Goal: Task Accomplishment & Management: Use online tool/utility

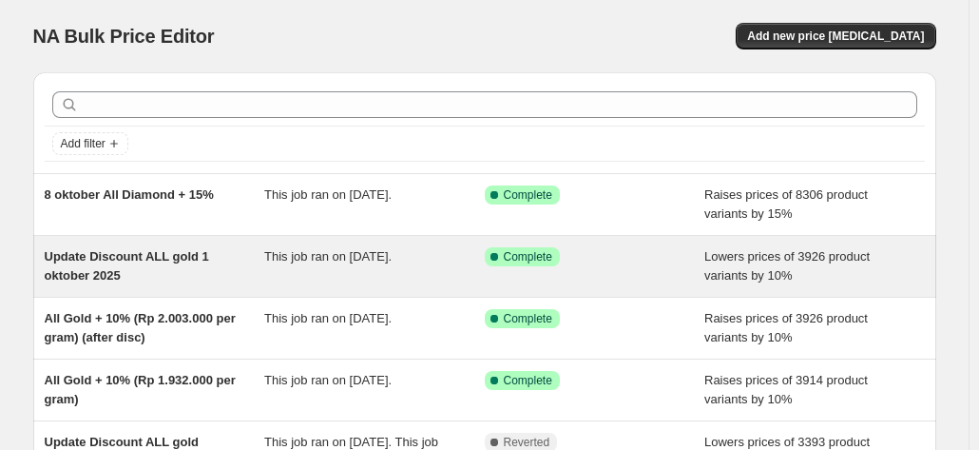
click at [154, 270] on div "Update Discount ALL gold 1 oktober 2025" at bounding box center [155, 266] width 221 height 38
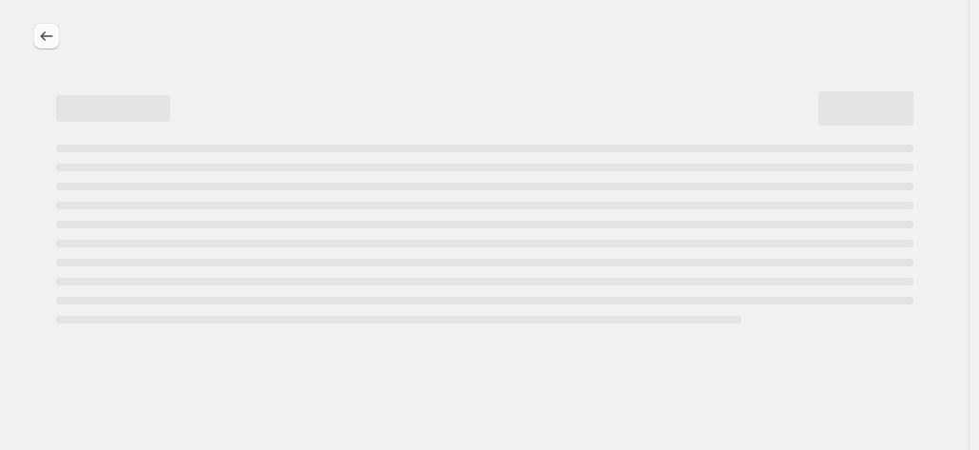
select select "percentage"
select select "collection"
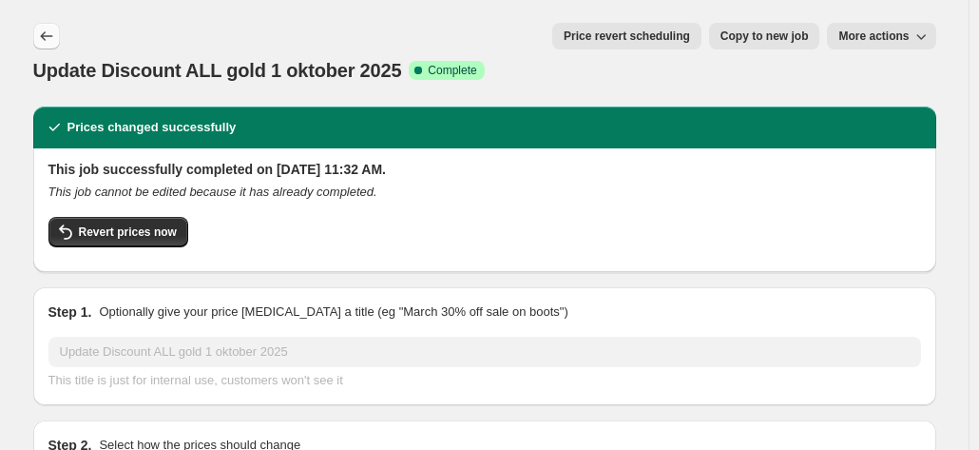
click at [56, 37] on icon "Price change jobs" at bounding box center [46, 36] width 19 height 19
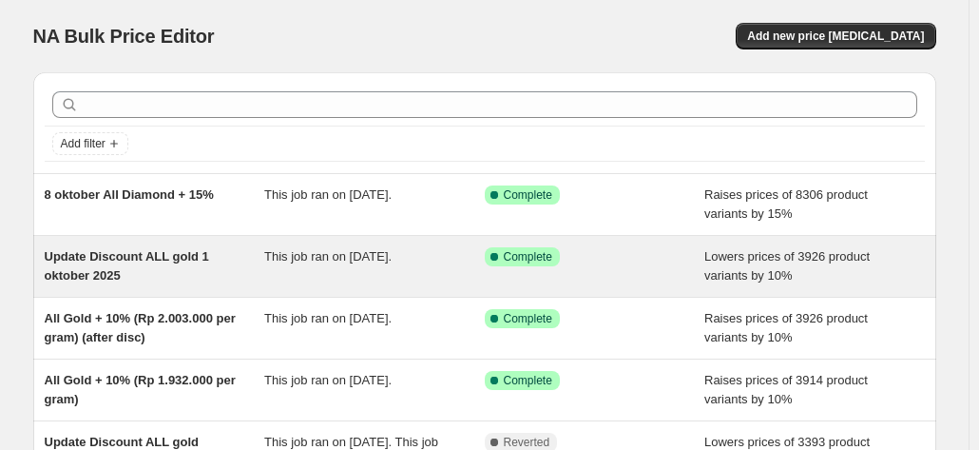
click at [150, 280] on div "Update Discount ALL gold 1 oktober 2025" at bounding box center [155, 266] width 221 height 38
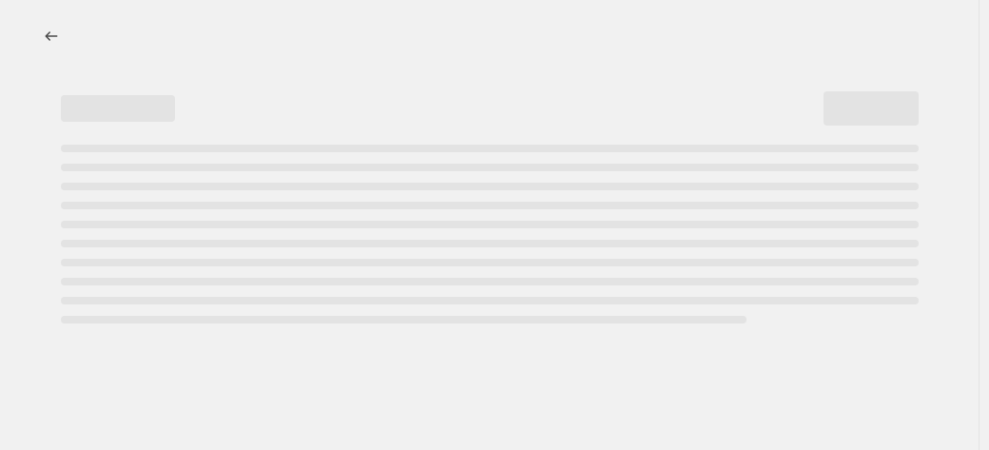
select select "percentage"
select select "collection"
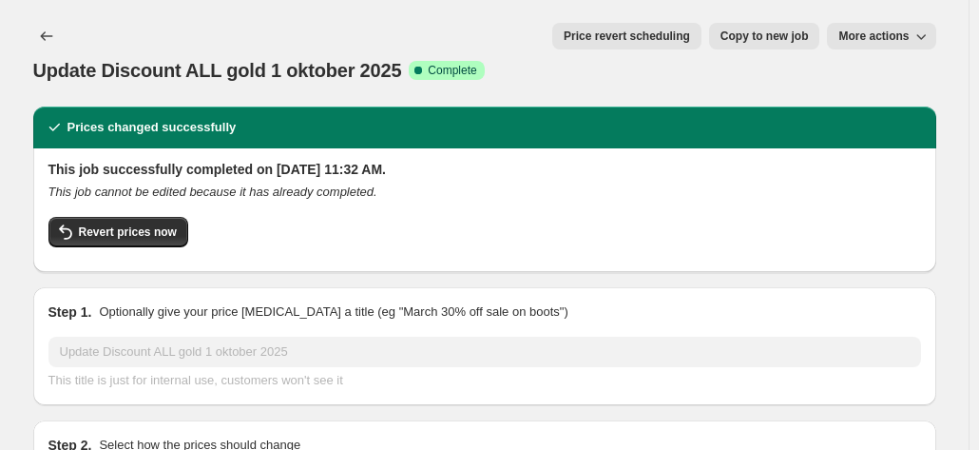
click at [913, 47] on button "More actions" at bounding box center [881, 36] width 108 height 27
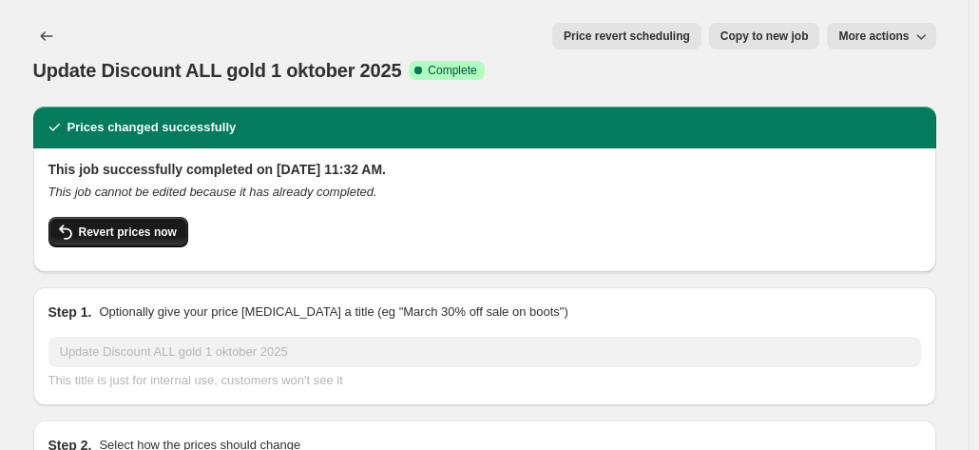
click at [121, 217] on button "Revert prices now" at bounding box center [118, 232] width 140 height 30
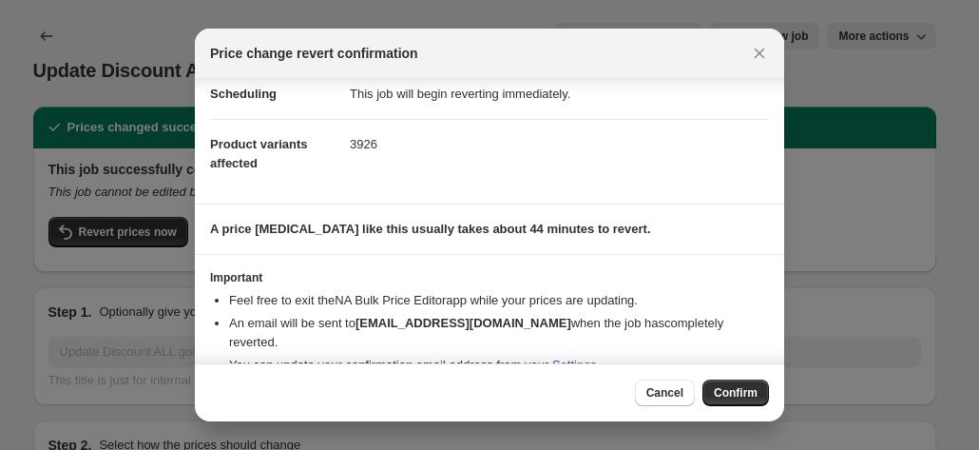
scroll to position [76, 0]
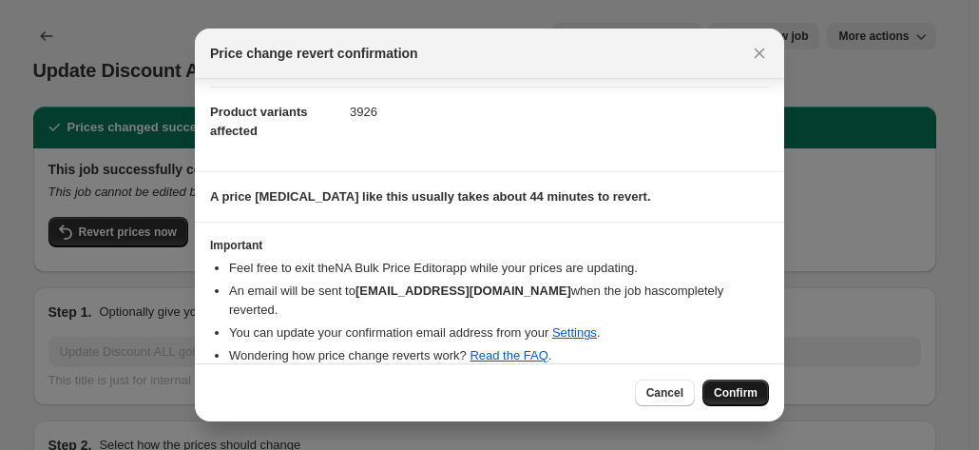
click at [721, 394] on span "Confirm" at bounding box center [736, 392] width 44 height 15
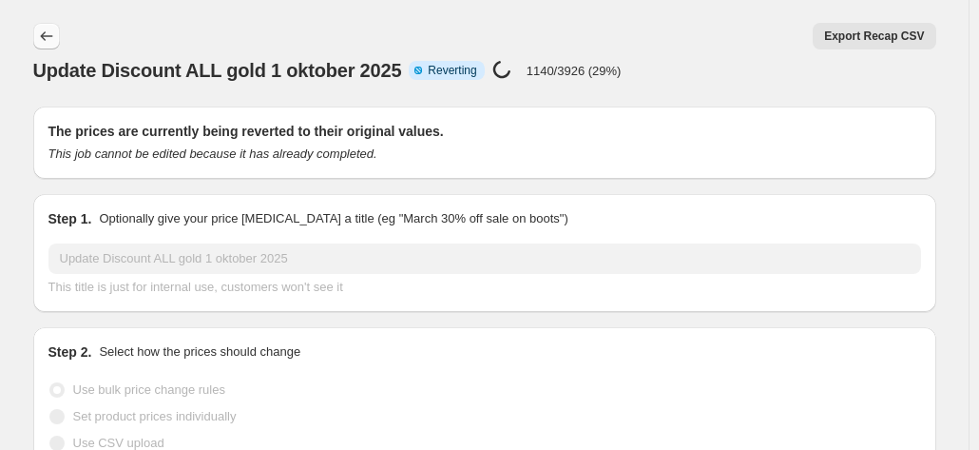
click at [44, 35] on icon "Price change jobs" at bounding box center [46, 36] width 19 height 19
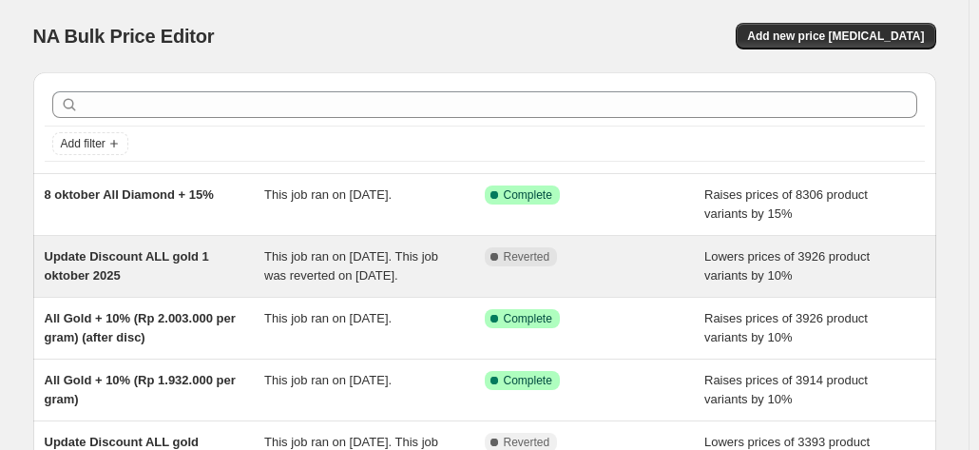
click at [163, 274] on div "Update Discount ALL gold 1 oktober 2025" at bounding box center [155, 266] width 221 height 38
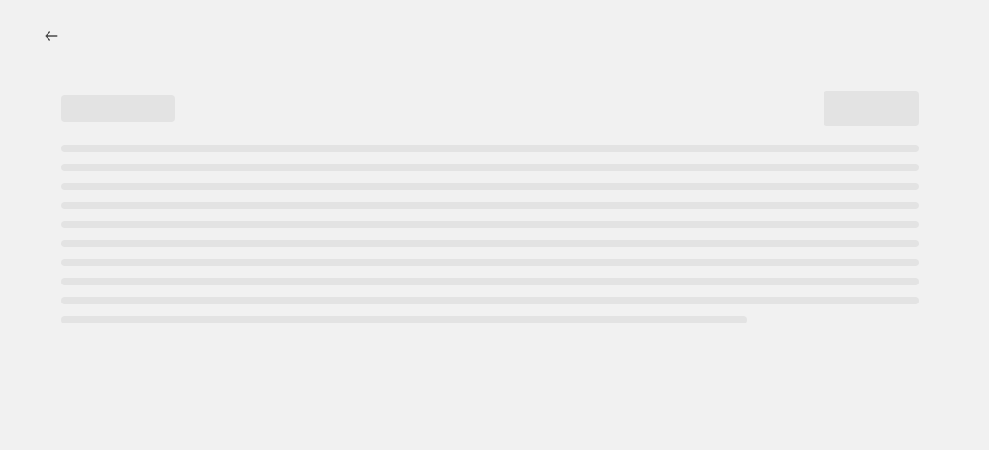
select select "percentage"
select select "collection"
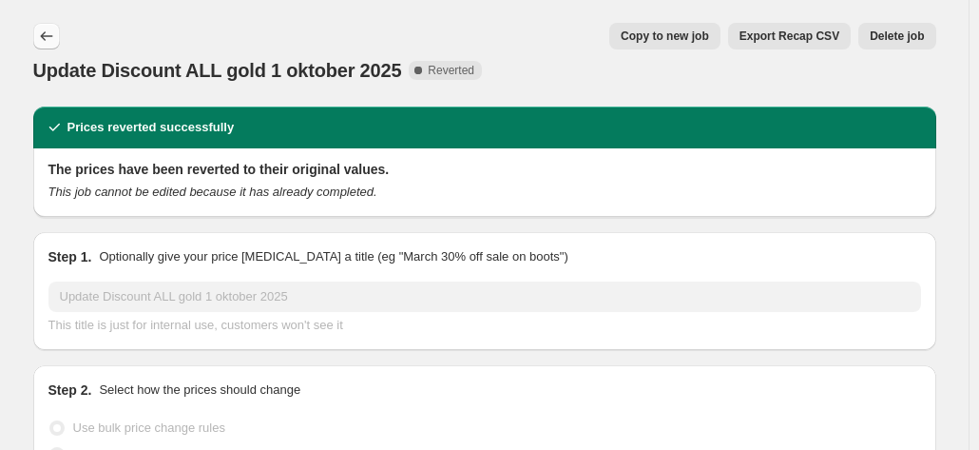
click at [46, 37] on icon "Price change jobs" at bounding box center [46, 36] width 12 height 10
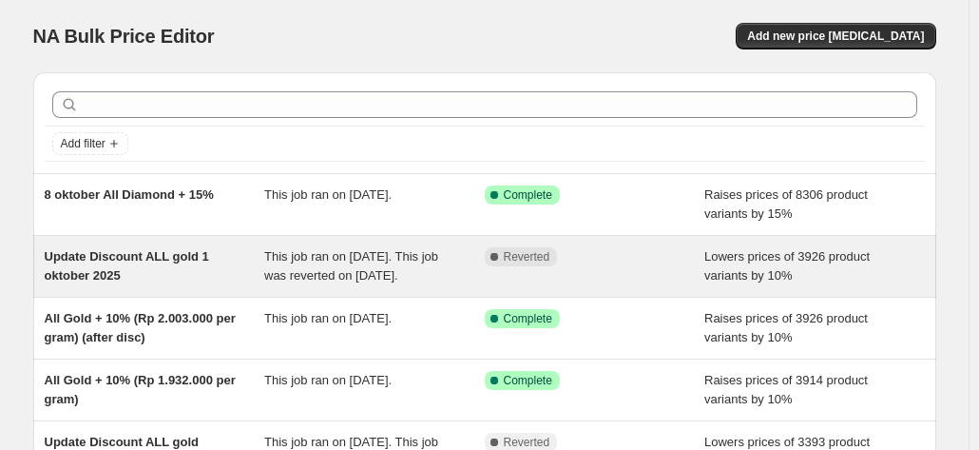
click at [358, 250] on span "This job ran on [DATE]. This job was reverted on [DATE]." at bounding box center [351, 265] width 174 height 33
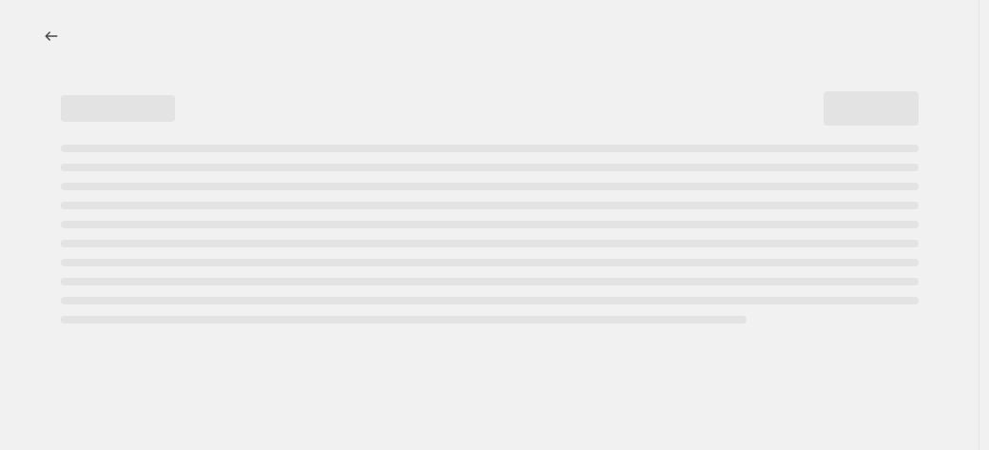
select select "percentage"
select select "collection"
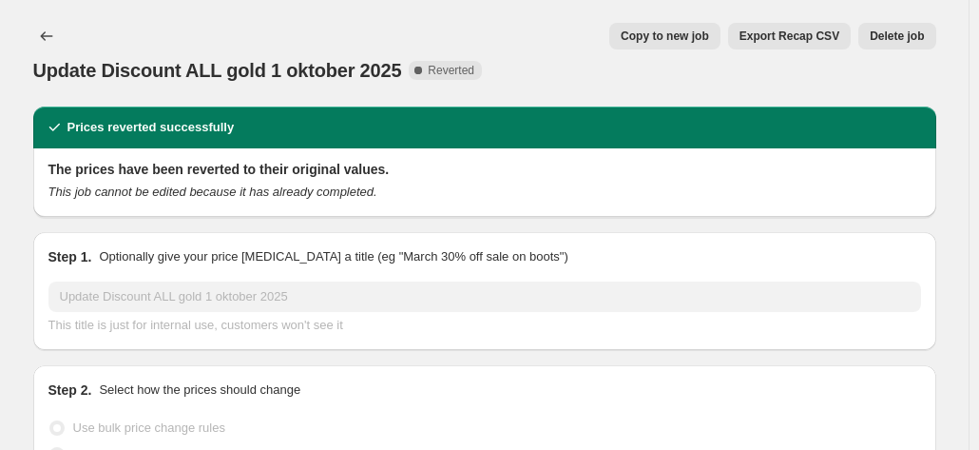
click at [702, 33] on span "Copy to new job" at bounding box center [665, 36] width 88 height 15
select select "percentage"
select select "collection"
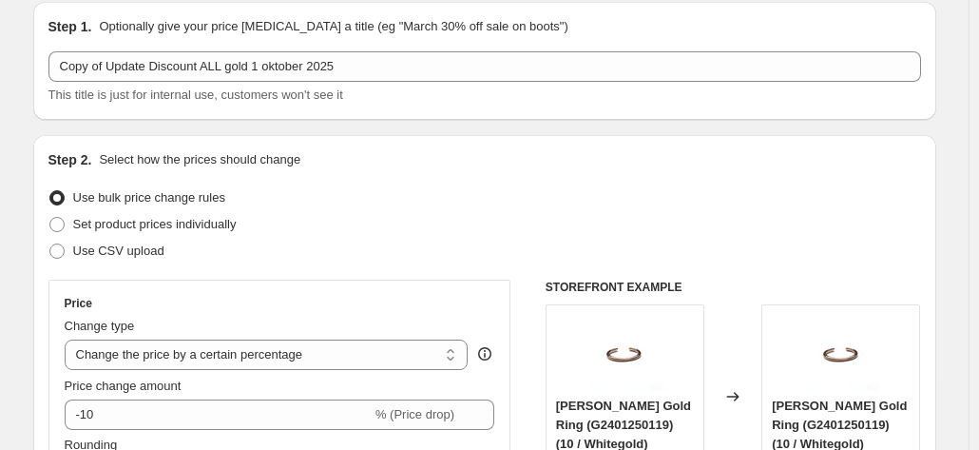
scroll to position [67, 0]
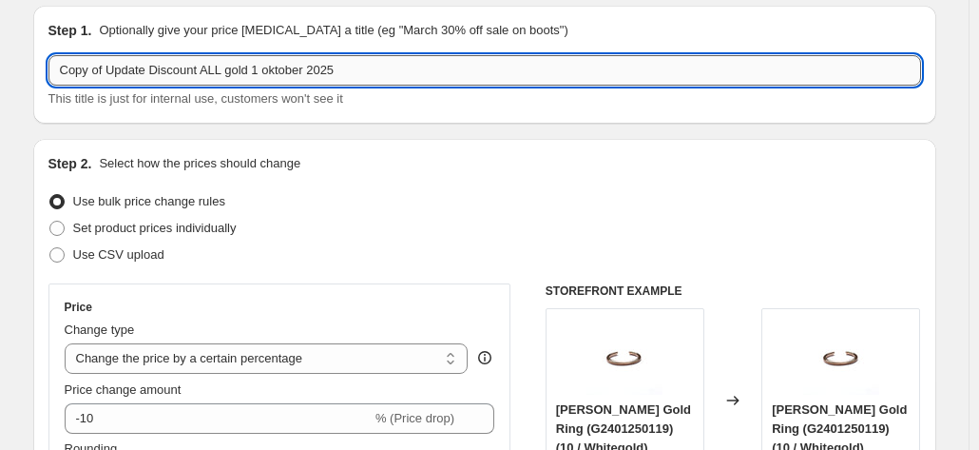
click at [205, 71] on input "Copy of Update Discount ALL gold 1 oktober 2025" at bounding box center [484, 70] width 873 height 30
click at [156, 64] on input "Copy of Update Discount ALL gold 1 oktober 2025" at bounding box center [484, 70] width 873 height 30
click at [176, 71] on input "Discount ALL gold 1 oktober 2025" at bounding box center [484, 70] width 873 height 30
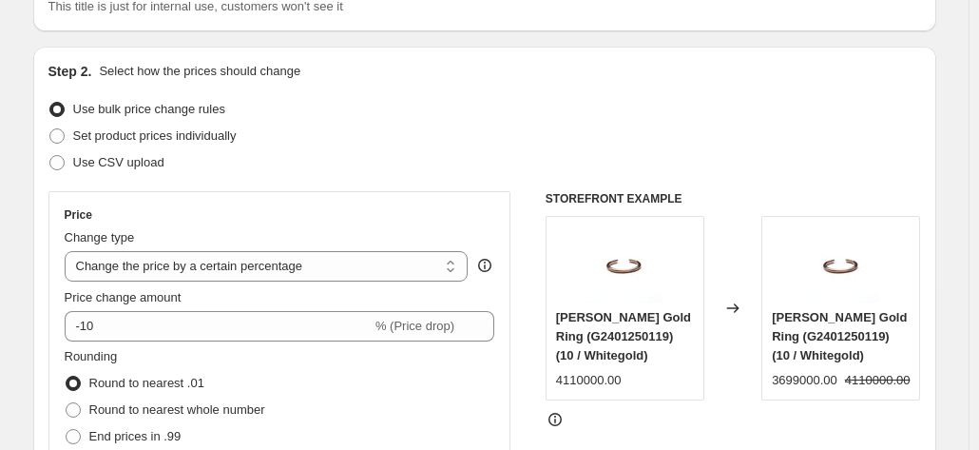
scroll to position [160, 0]
type input "Discount ALL gold 14 oktober 2025"
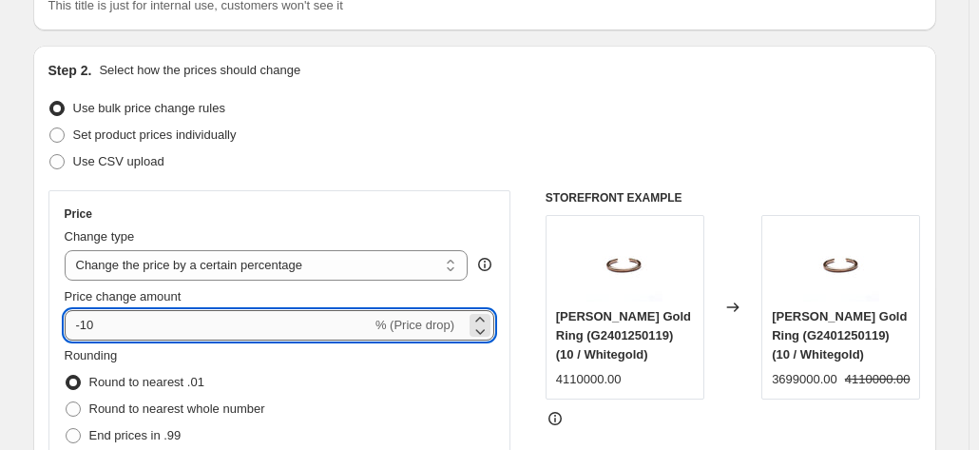
click at [106, 320] on input "-10" at bounding box center [218, 325] width 307 height 30
type input "-1"
type input "-5"
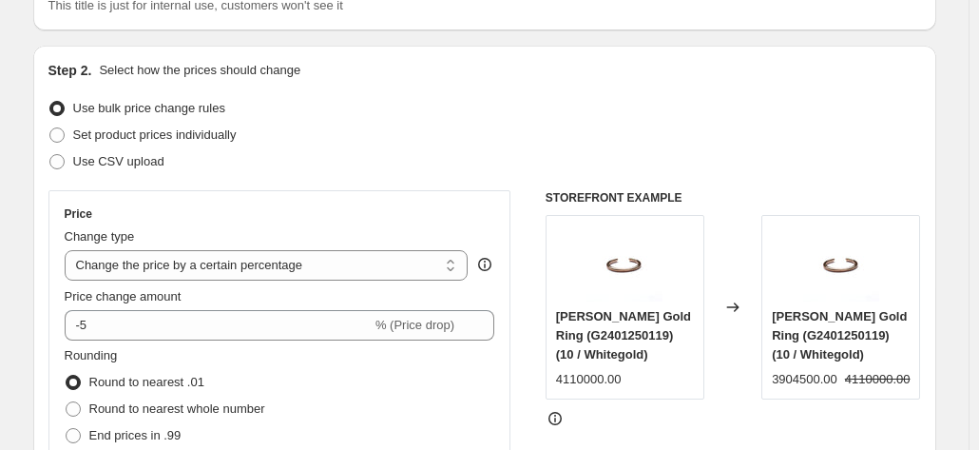
click at [387, 191] on div "Price Change type Change the price to a certain amount Change the price by a ce…" at bounding box center [279, 361] width 463 height 343
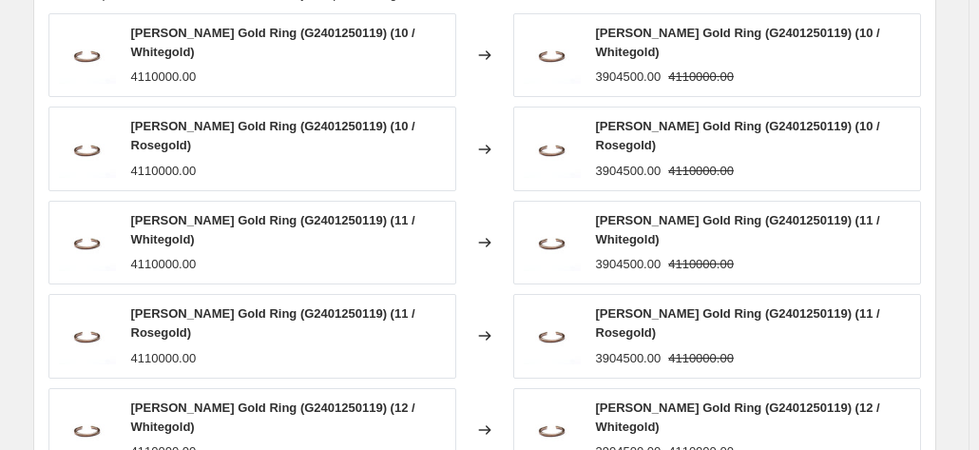
scroll to position [1660, 0]
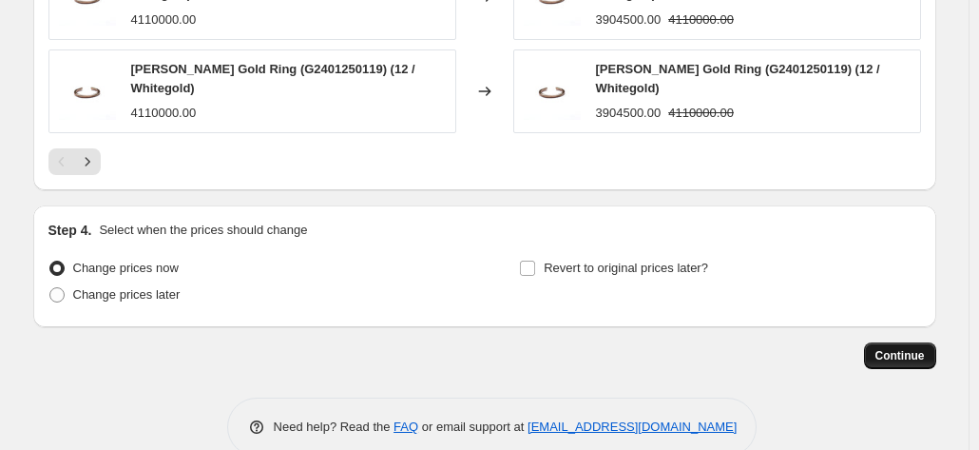
click at [912, 348] on span "Continue" at bounding box center [899, 355] width 49 height 15
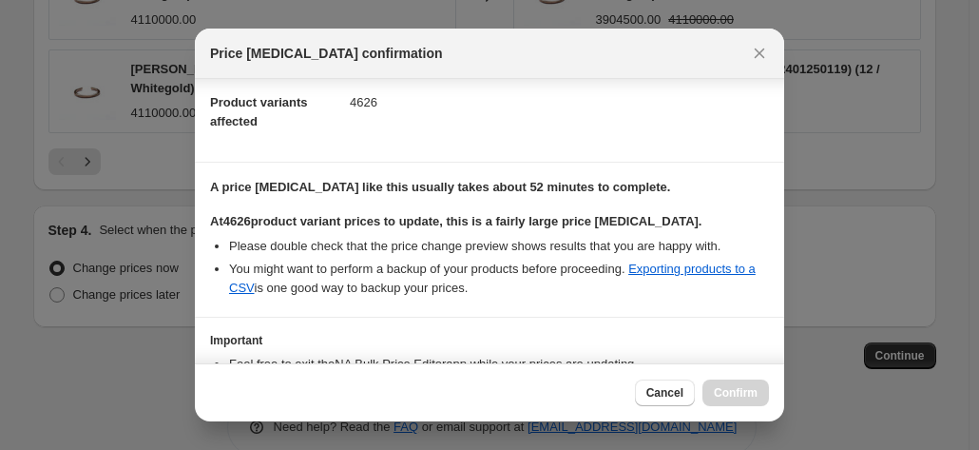
scroll to position [207, 0]
